Goal: Contribute content

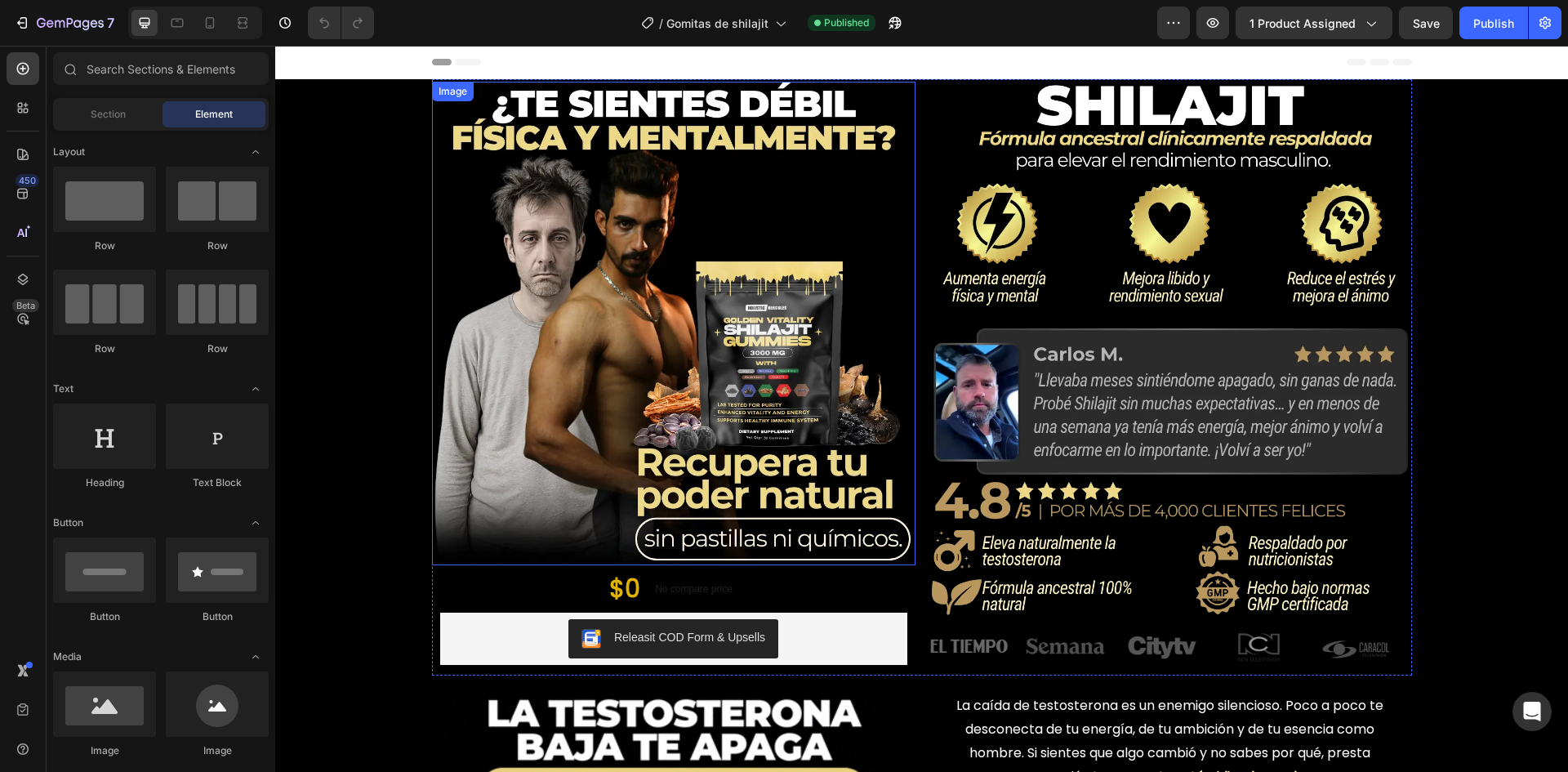
click at [600, 486] on img at bounding box center [674, 324] width 484 height 484
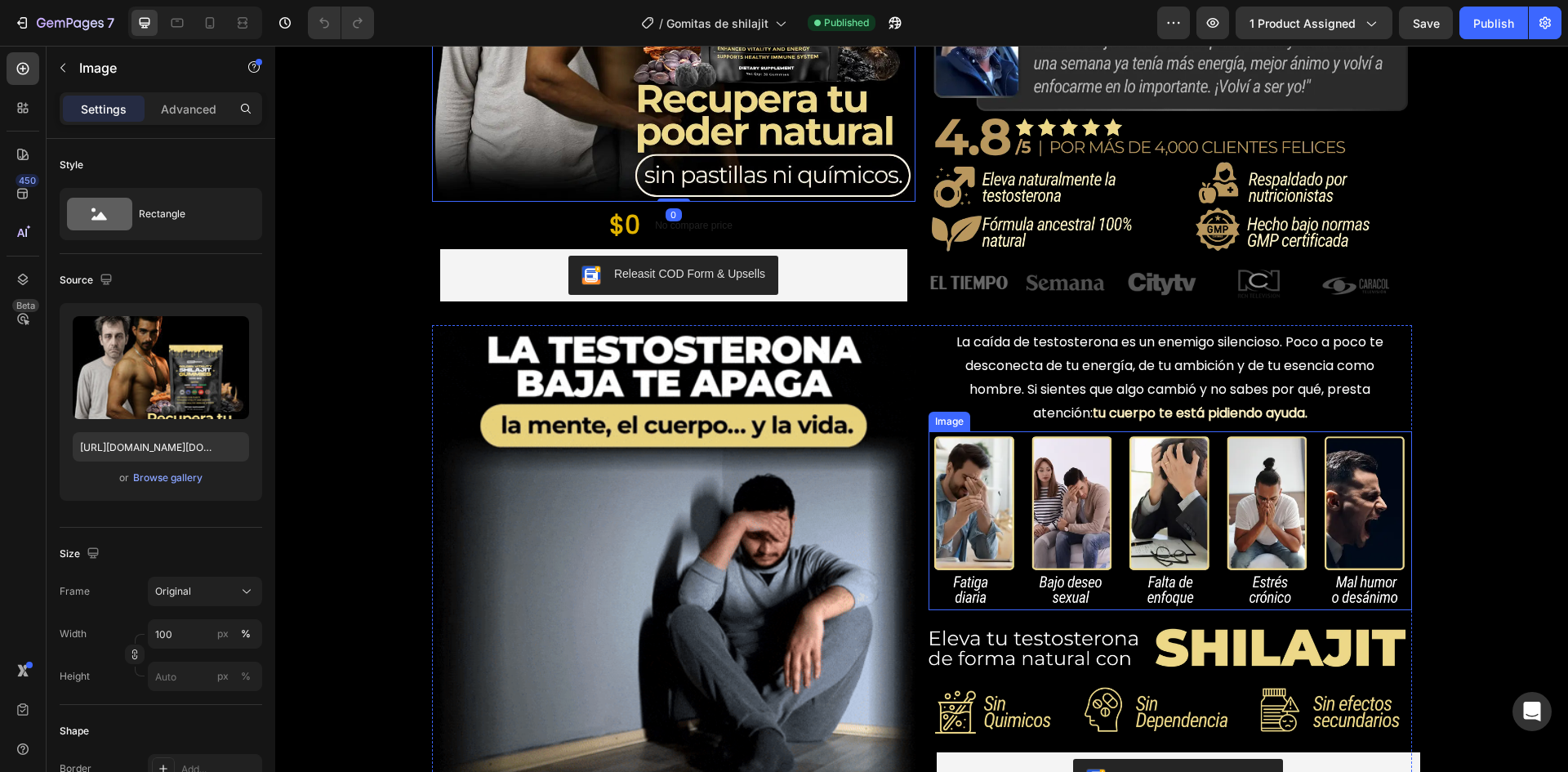
scroll to position [491, 0]
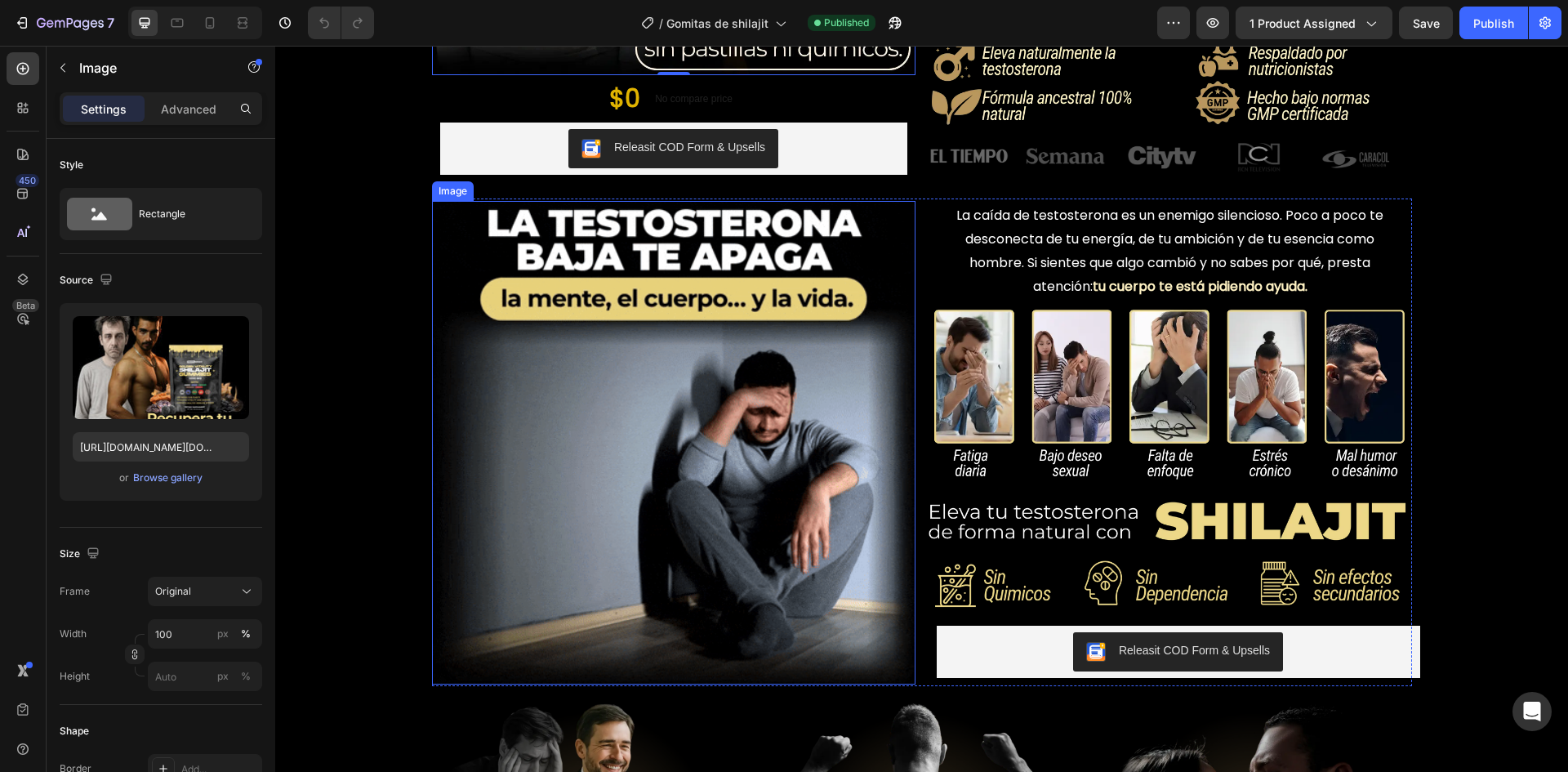
click at [799, 500] on img at bounding box center [674, 443] width 484 height 484
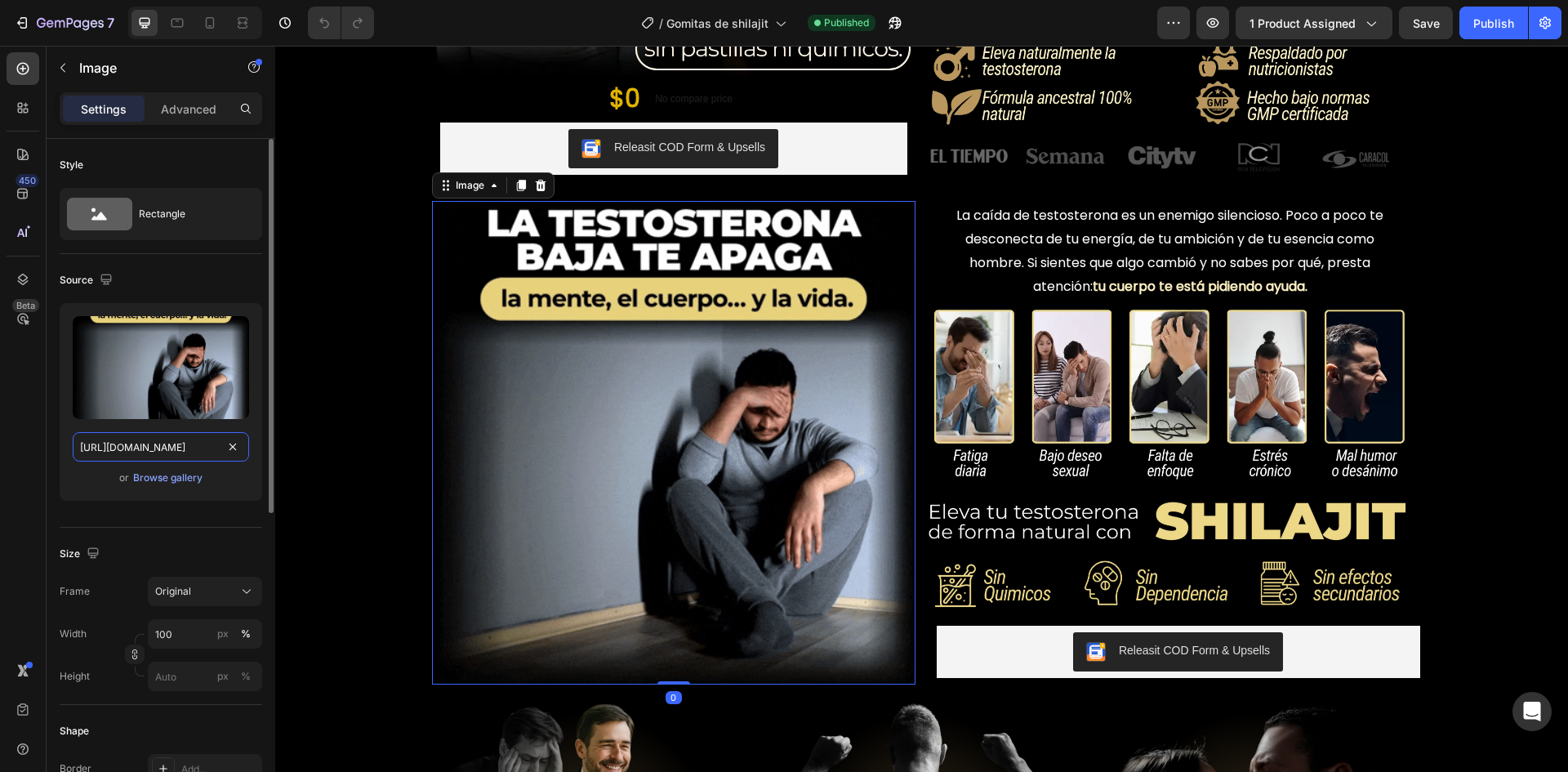
click at [181, 451] on input "[URL][DOMAIN_NAME]" at bounding box center [160, 447] width 176 height 30
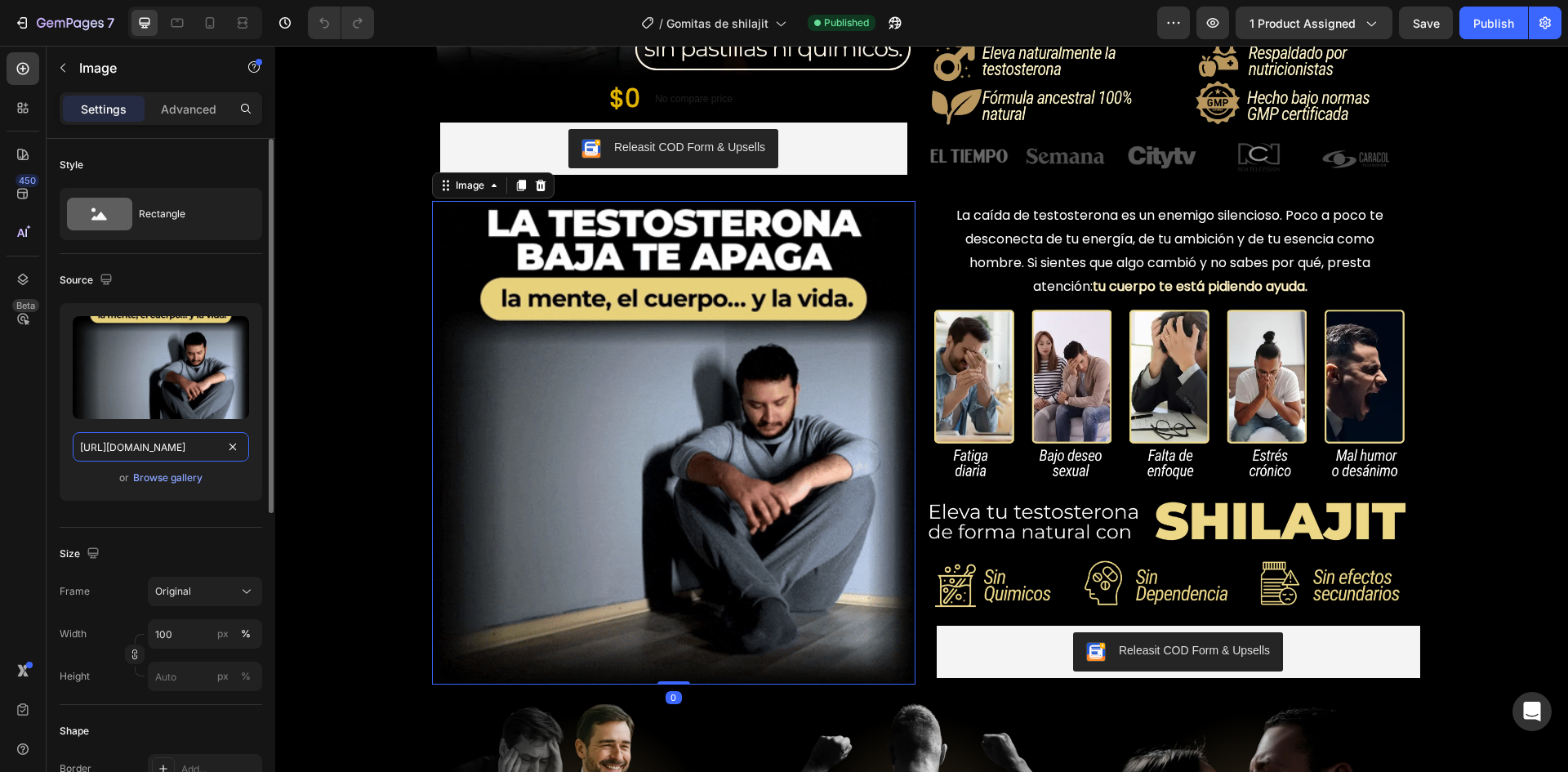
paste input "[DOMAIN_NAME][URL]"
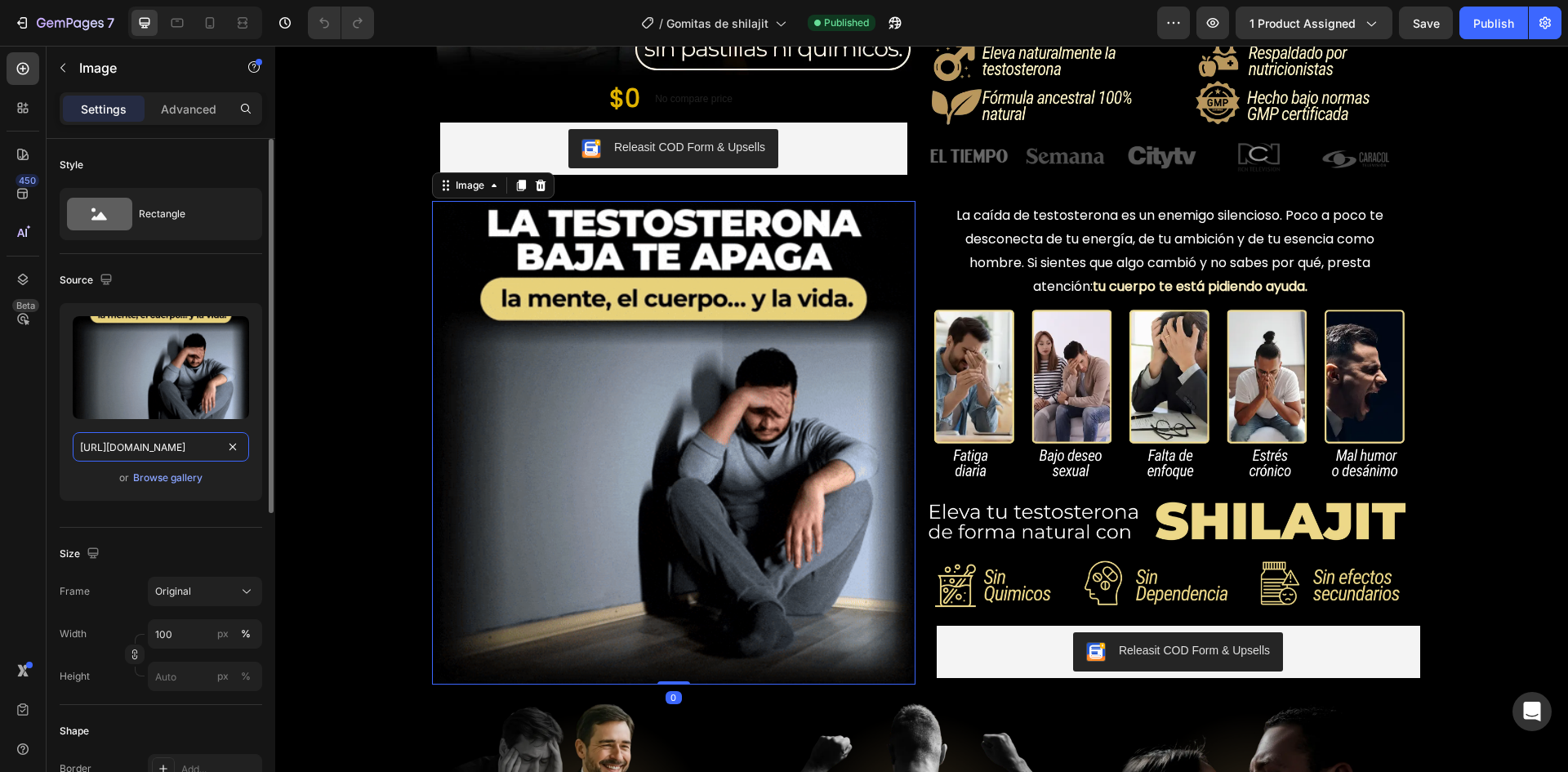
type input "[URL][DOMAIN_NAME]"
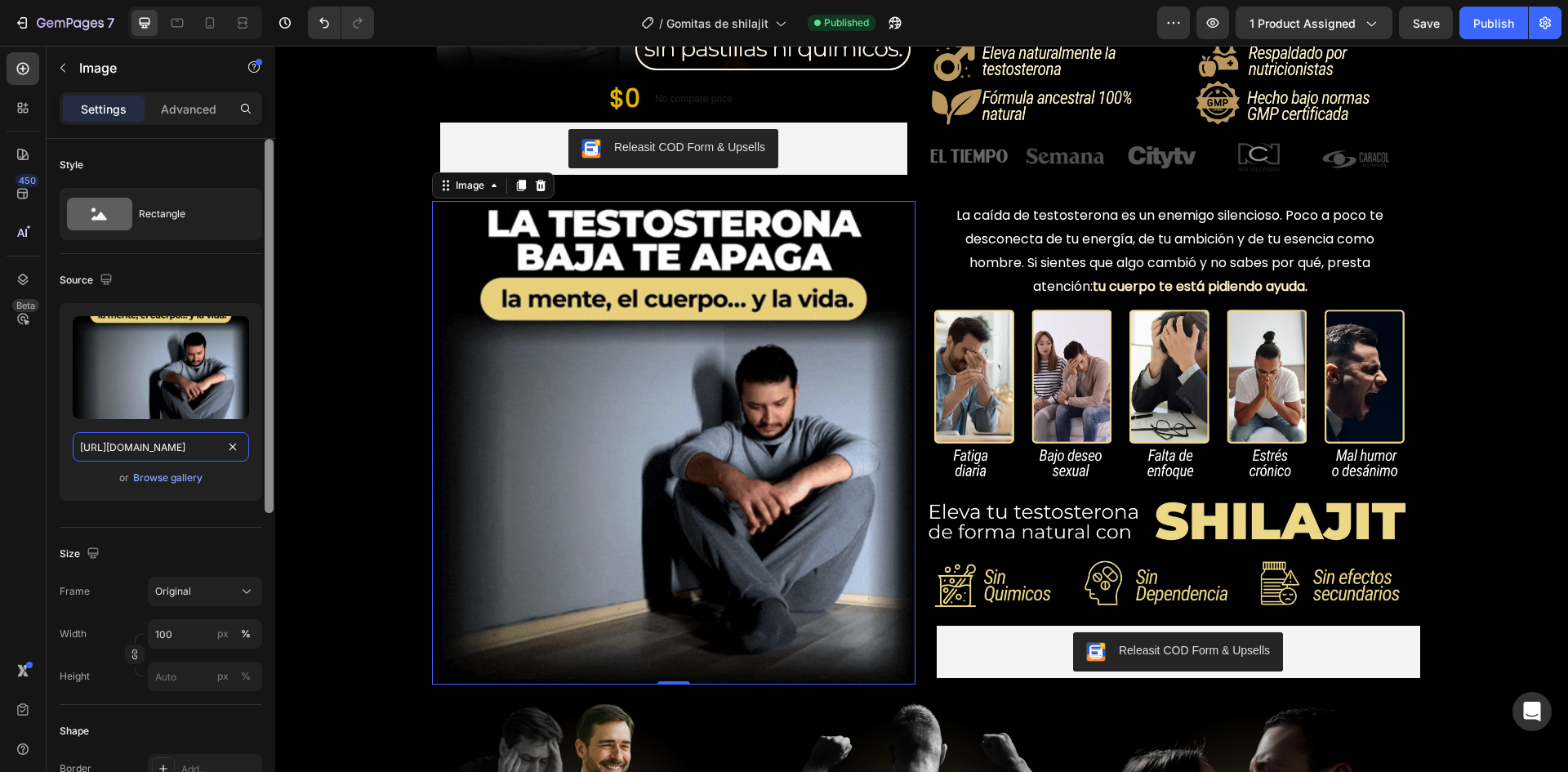
scroll to position [0, 0]
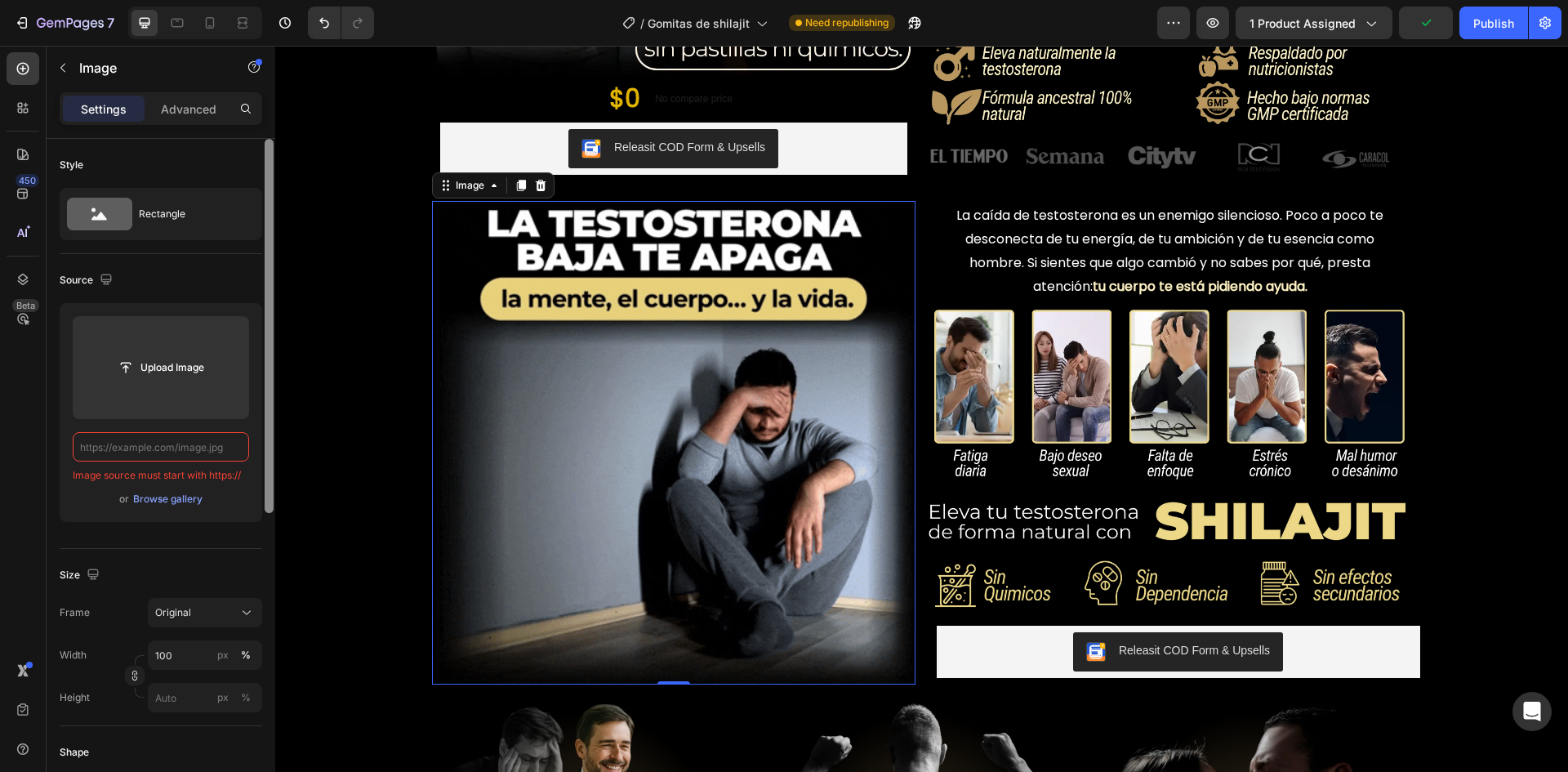
paste input "[URL][DOMAIN_NAME]"
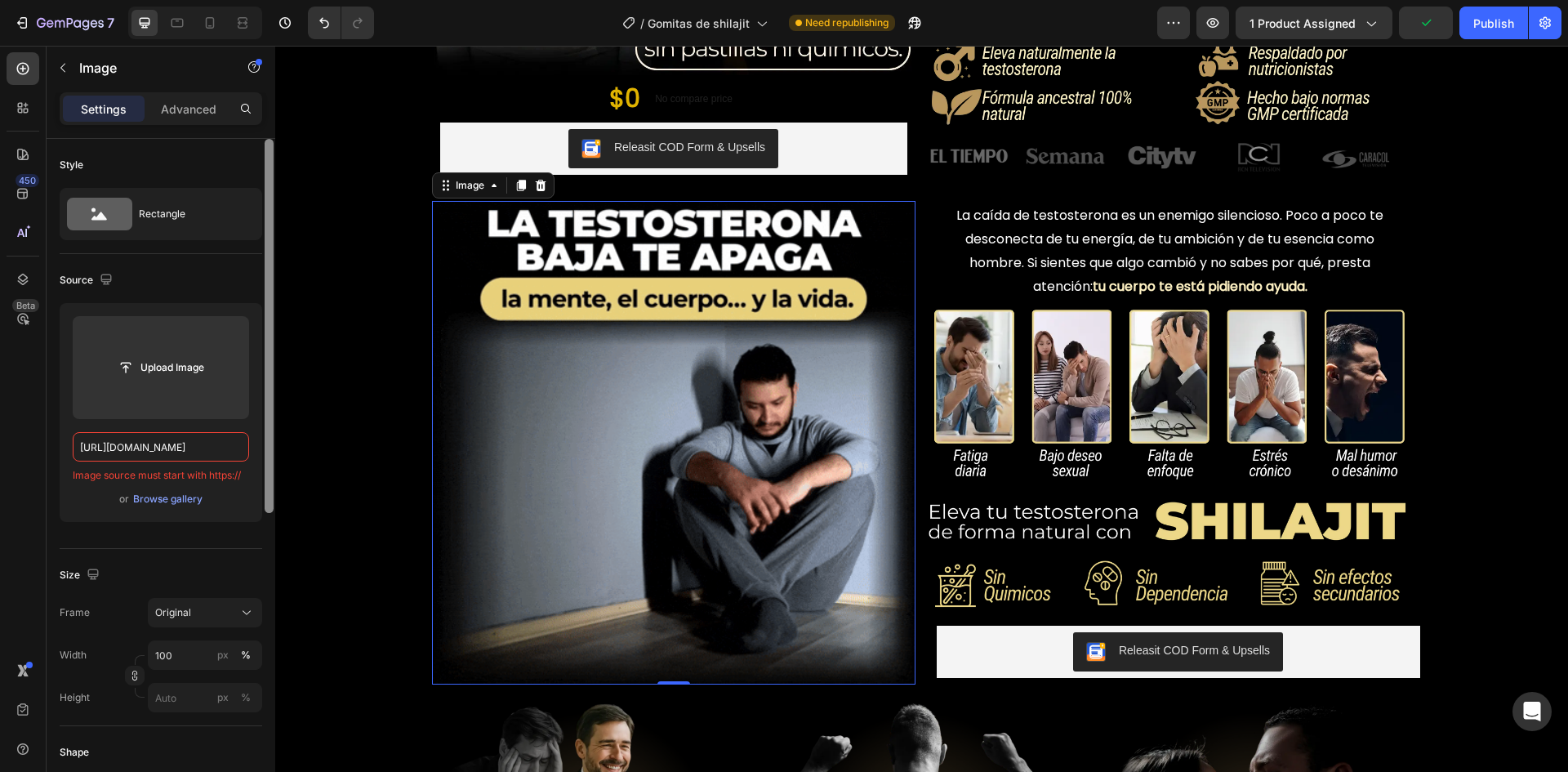
scroll to position [0, 827]
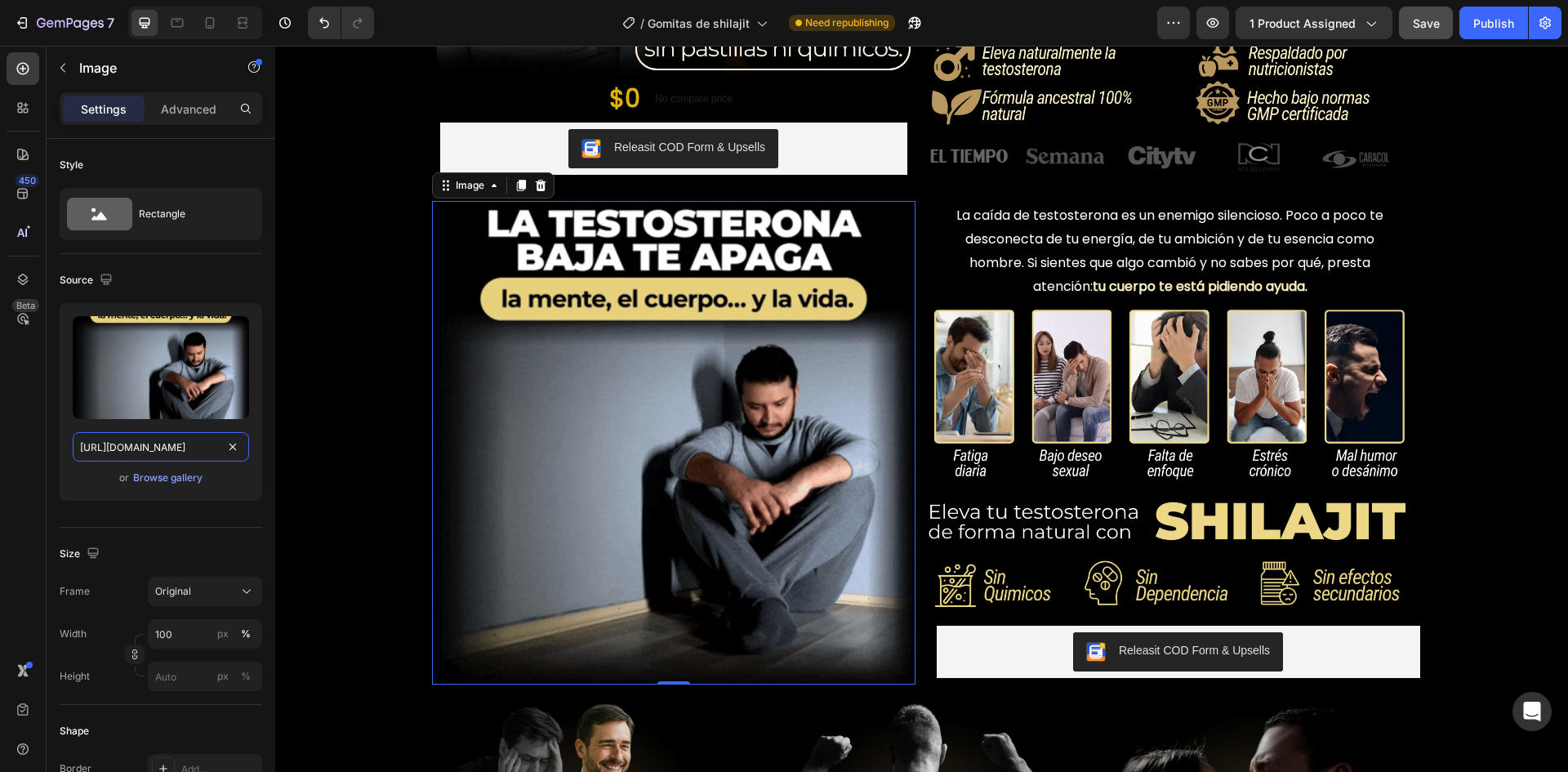
type input "[URL][DOMAIN_NAME]"
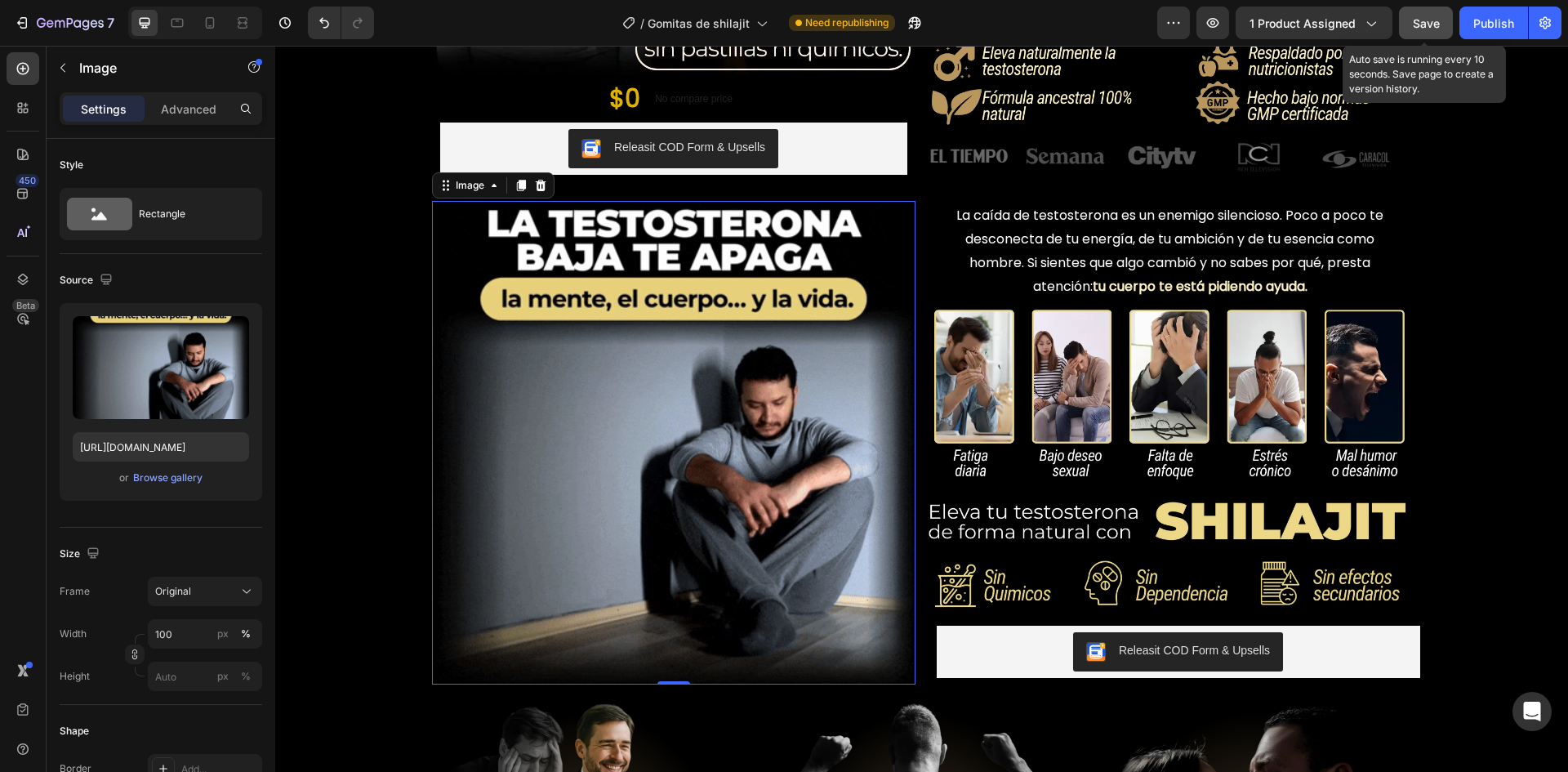
click at [1425, 31] on button "Save" at bounding box center [1426, 23] width 54 height 32
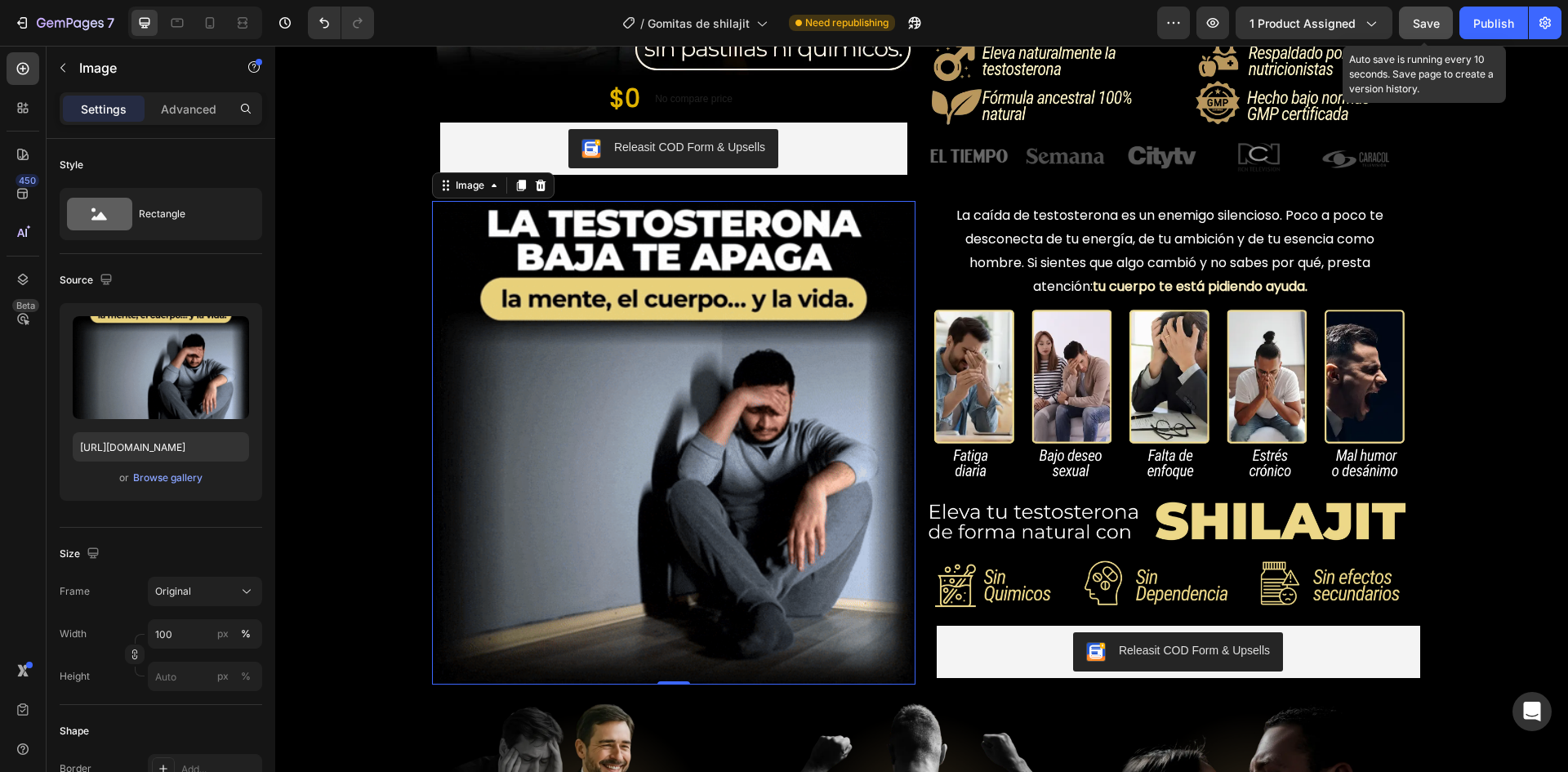
scroll to position [0, 0]
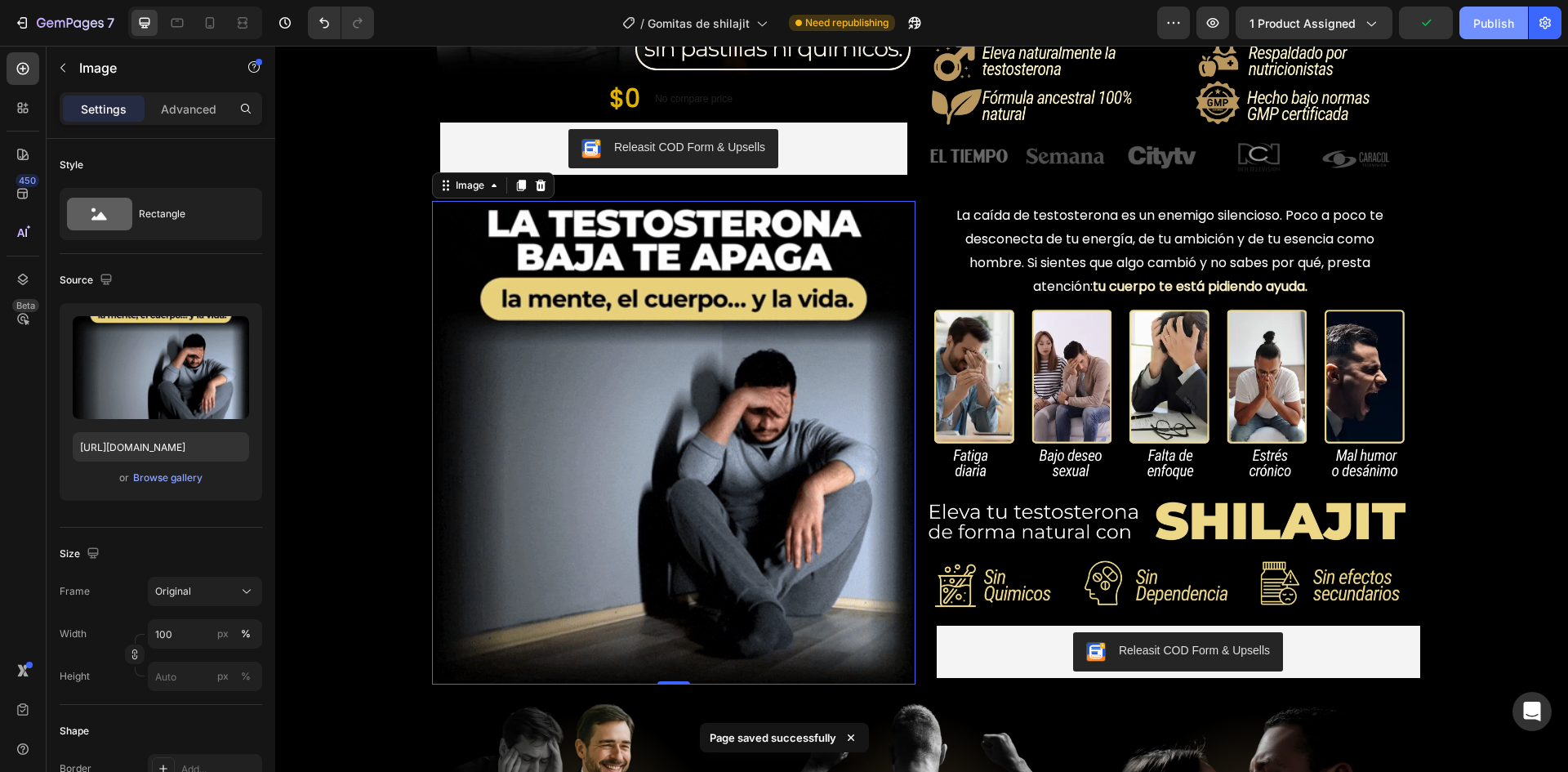
click at [1491, 27] on div "Publish" at bounding box center [1494, 23] width 41 height 17
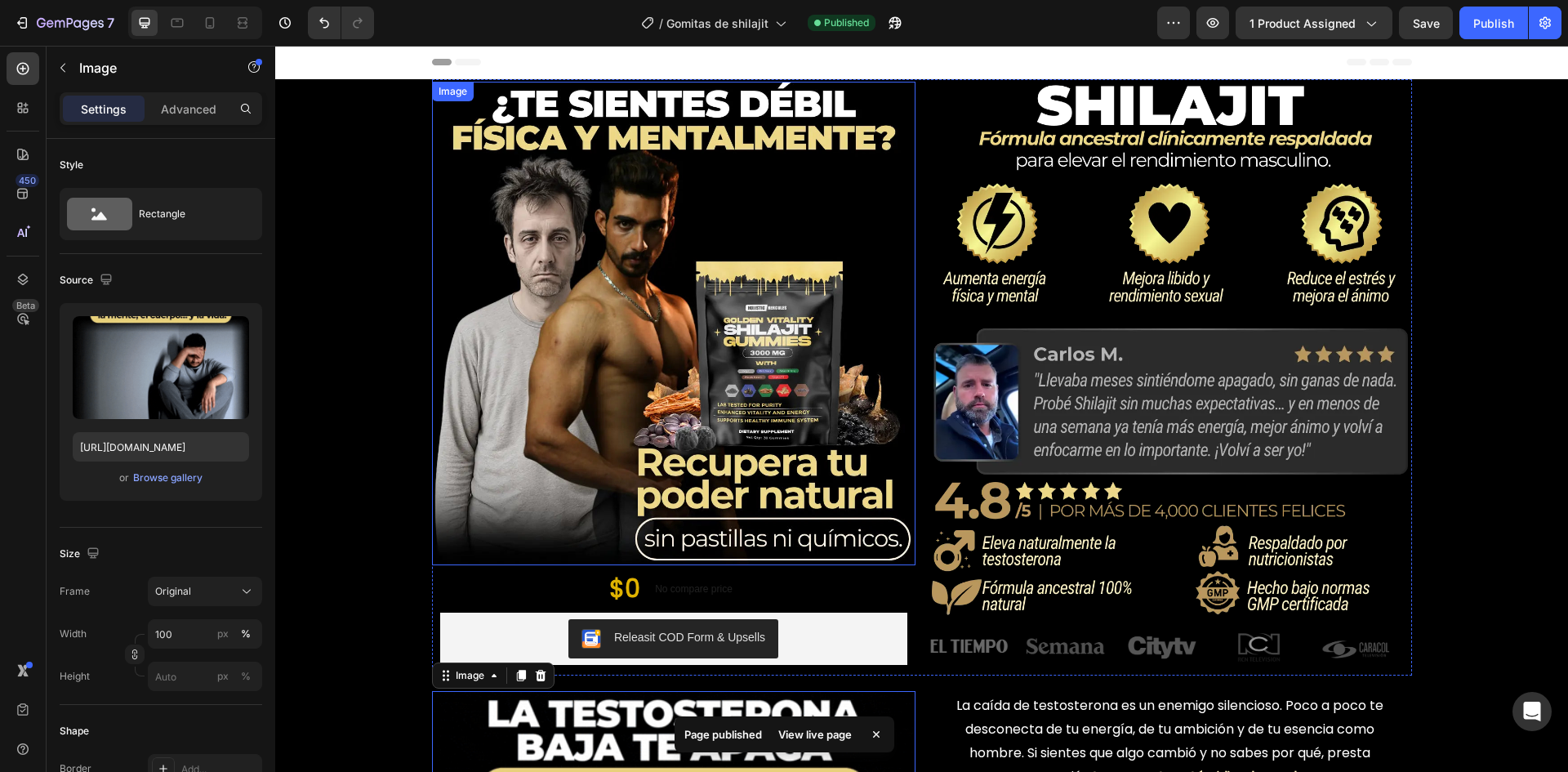
click at [727, 457] on img at bounding box center [674, 324] width 484 height 484
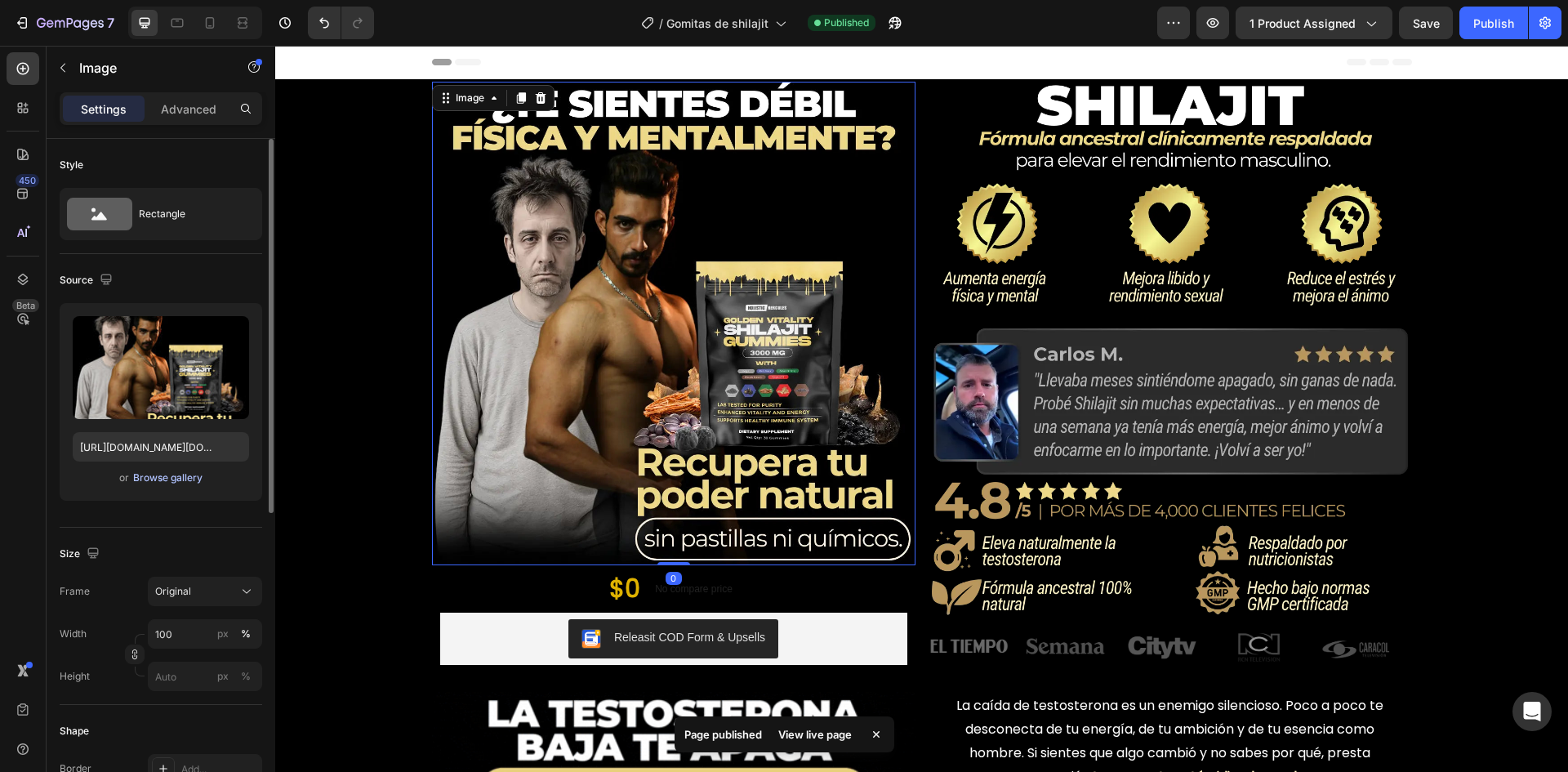
click at [162, 483] on div "Browse gallery" at bounding box center [168, 477] width 70 height 14
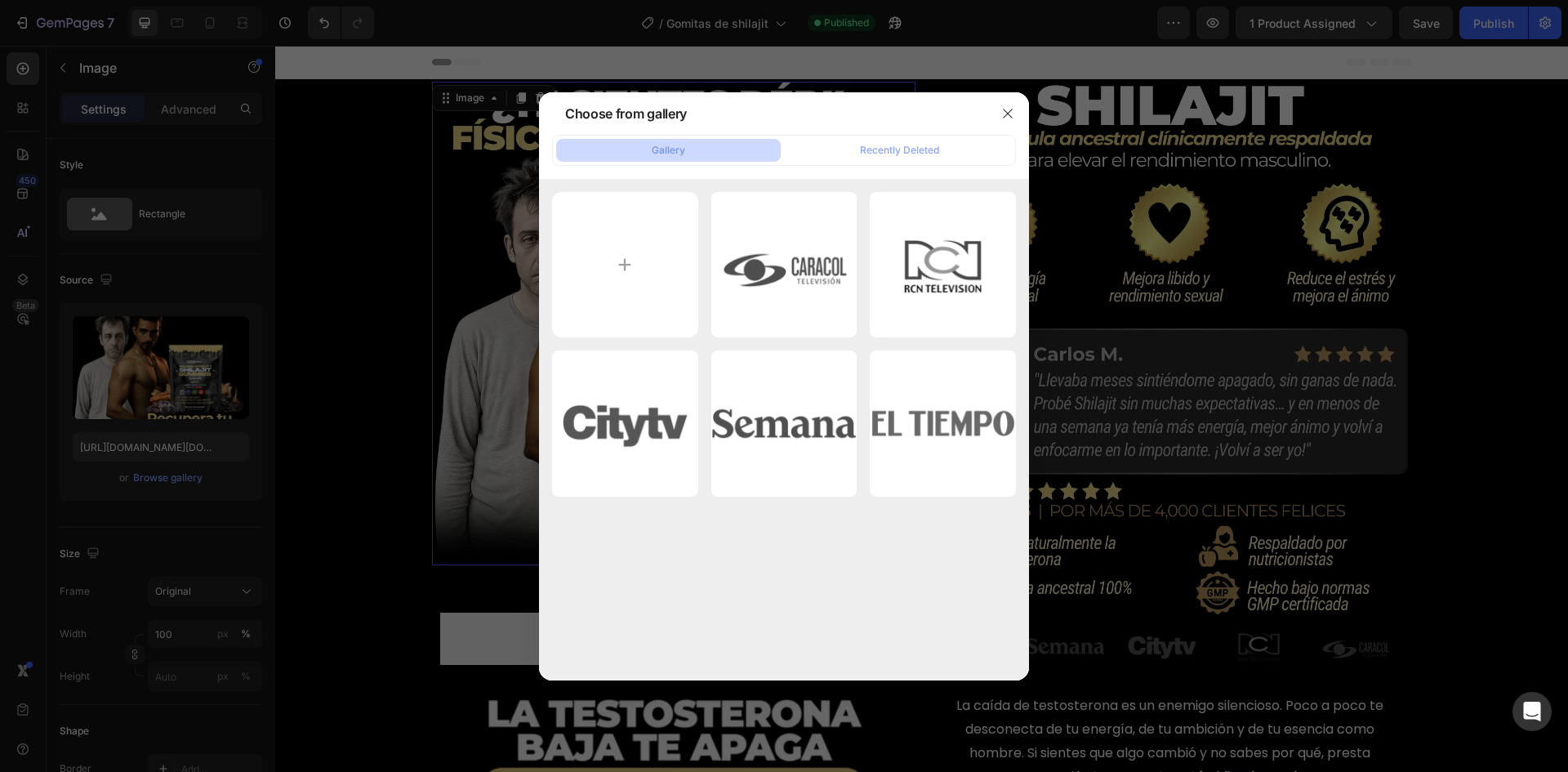
click at [478, 389] on div at bounding box center [784, 386] width 1568 height 772
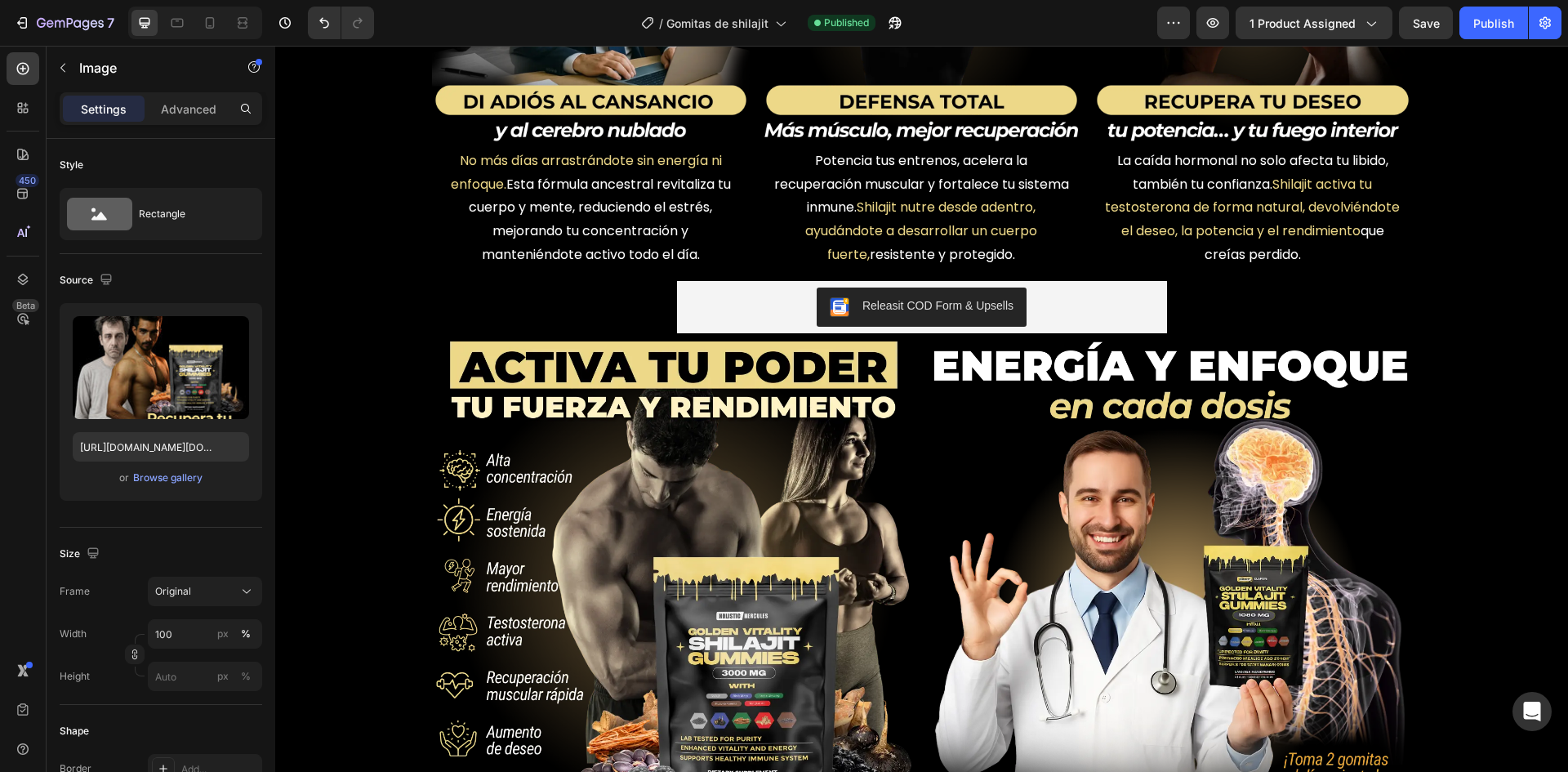
scroll to position [1128, 0]
